Goal: Task Accomplishment & Management: Use online tool/utility

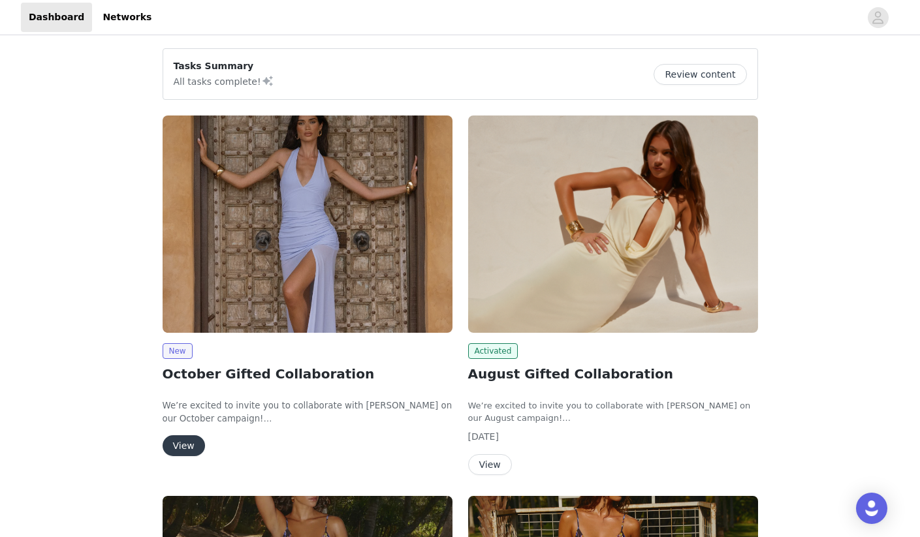
click at [189, 444] on button "View" at bounding box center [184, 445] width 42 height 21
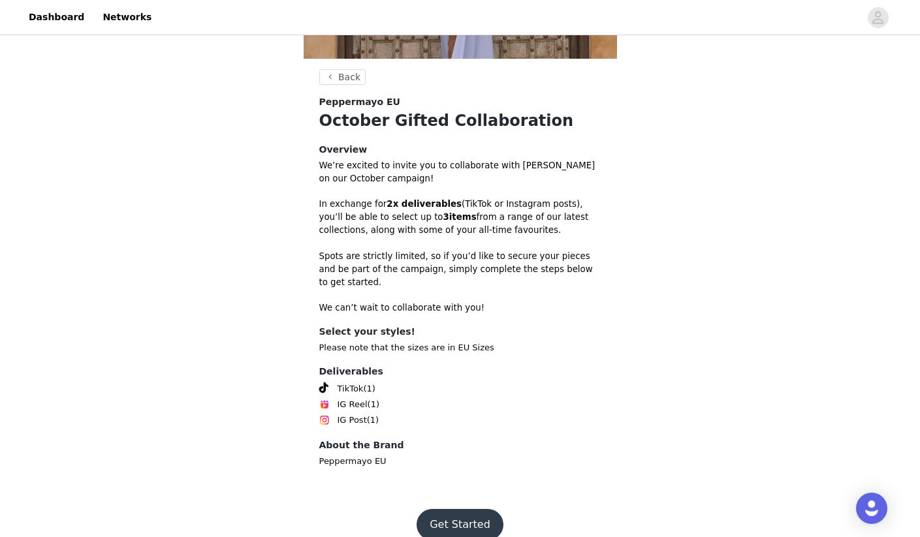
scroll to position [291, 0]
click at [455, 510] on button "Get Started" at bounding box center [459, 525] width 87 height 31
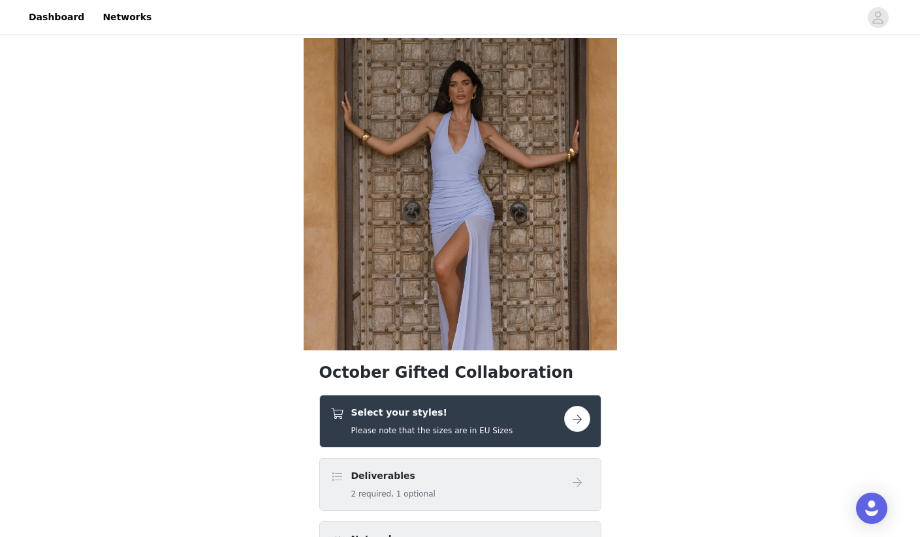
click at [565, 421] on button "button" at bounding box center [577, 419] width 26 height 26
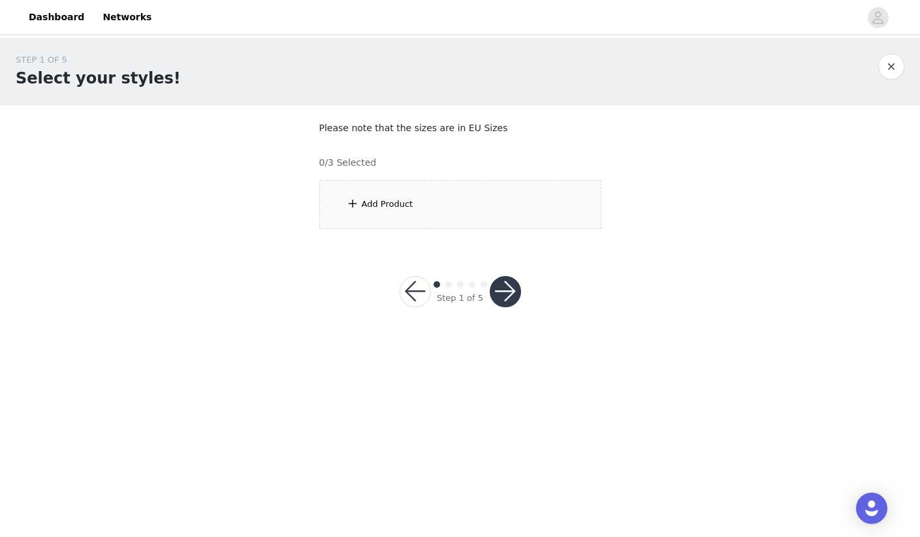
click at [386, 194] on div "Add Product" at bounding box center [460, 204] width 282 height 49
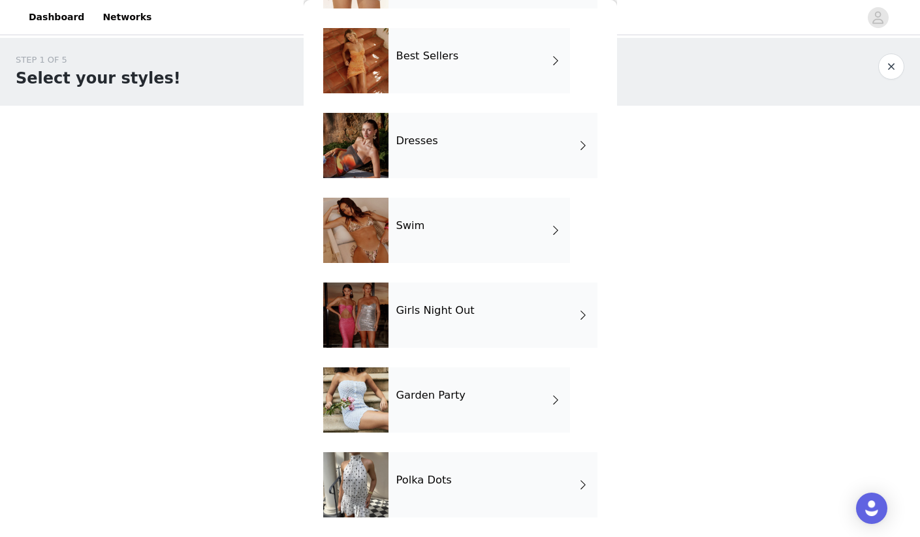
scroll to position [207, 0]
click at [560, 315] on div "Girls Night Out" at bounding box center [492, 315] width 209 height 65
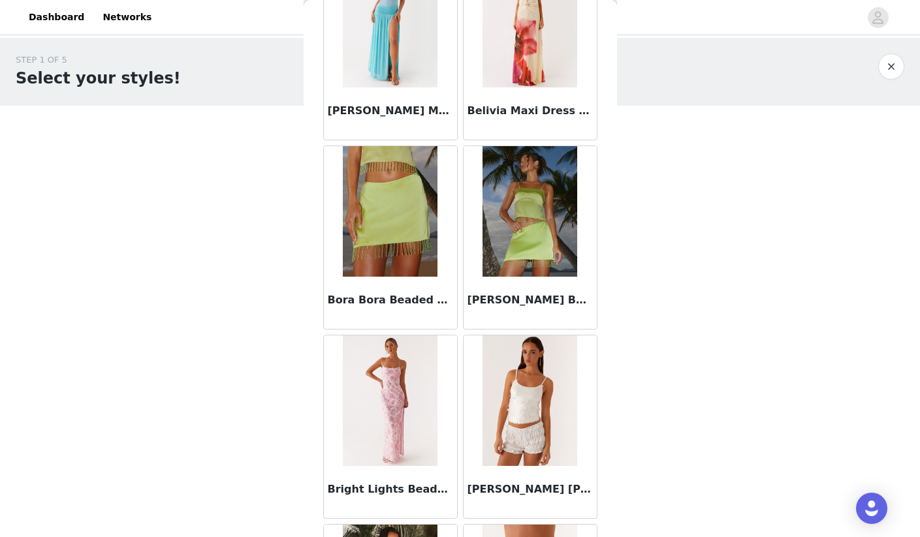
scroll to position [1057, 0]
